Goal: Check status: Check status

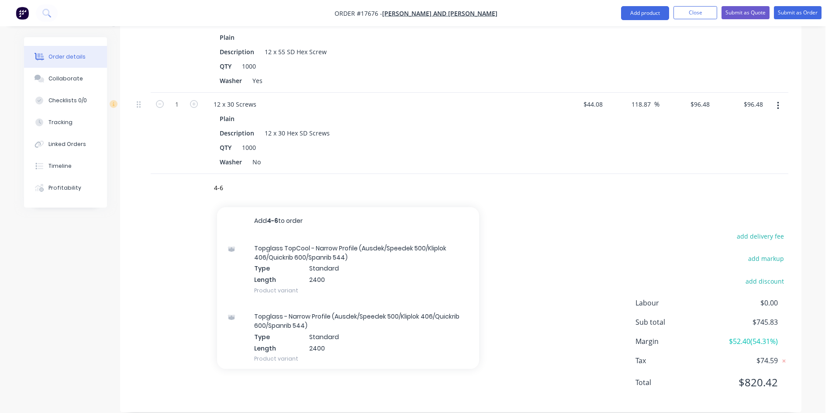
drag, startPoint x: 0, startPoint y: 0, endPoint x: 584, endPoint y: 206, distance: 619.3
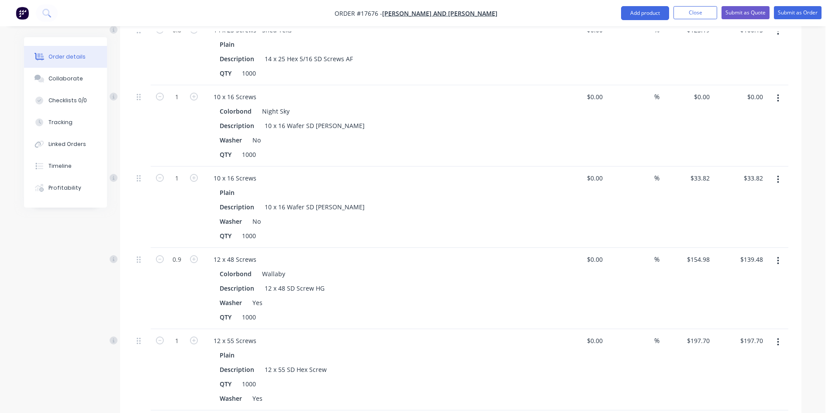
scroll to position [427, 0]
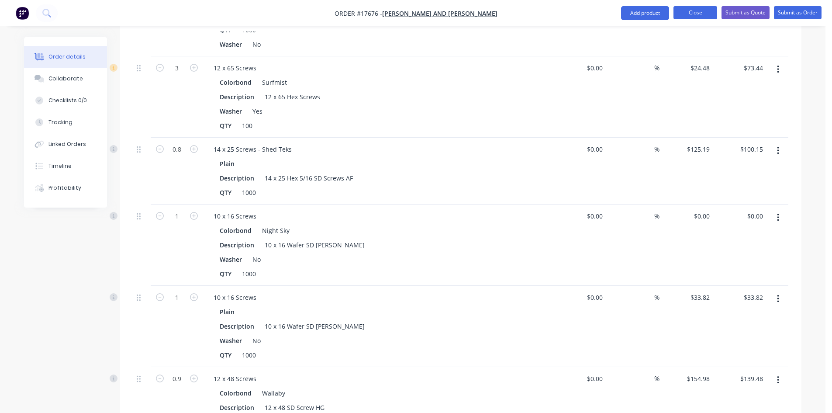
click at [698, 15] on button "Close" at bounding box center [696, 12] width 44 height 13
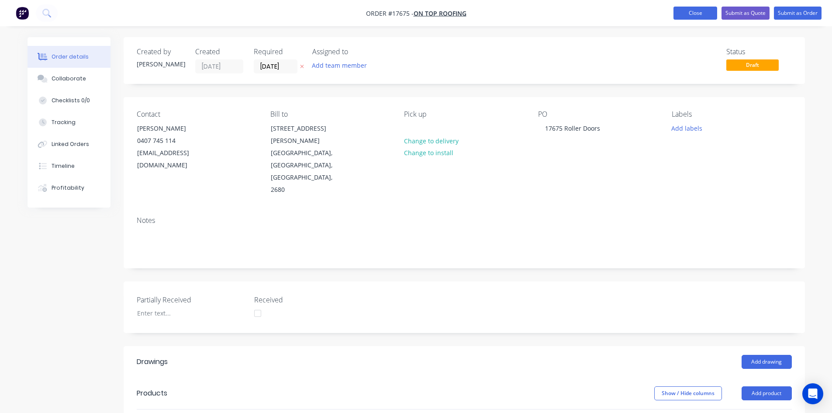
click at [694, 13] on button "Close" at bounding box center [696, 13] width 44 height 13
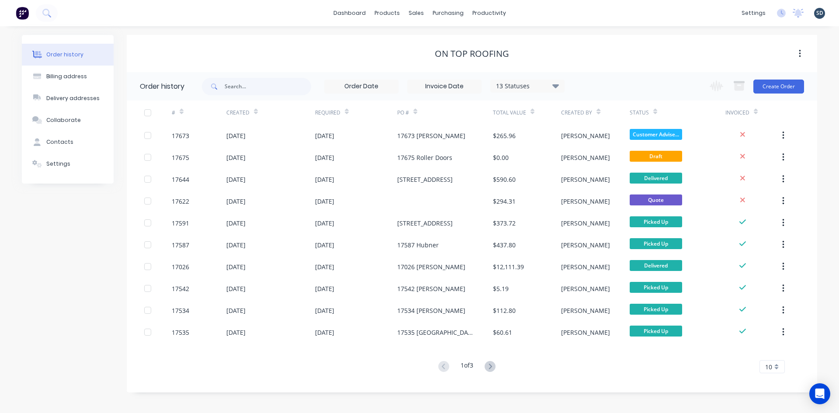
click at [529, 37] on div "On Top Roofing" at bounding box center [472, 53] width 690 height 37
click at [550, 33] on div "Order history Billing address Delivery addresses Collaborate Contacts Settings …" at bounding box center [419, 219] width 839 height 387
click at [538, 14] on div "dashboard products sales purchasing productivity dashboard products Product Cat…" at bounding box center [419, 13] width 839 height 26
click at [539, 11] on div "dashboard products sales purchasing productivity dashboard products Product Cat…" at bounding box center [419, 13] width 839 height 26
click at [534, 12] on div "dashboard products sales purchasing productivity dashboard products Product Cat…" at bounding box center [419, 13] width 839 height 26
